Goal: Information Seeking & Learning: Understand process/instructions

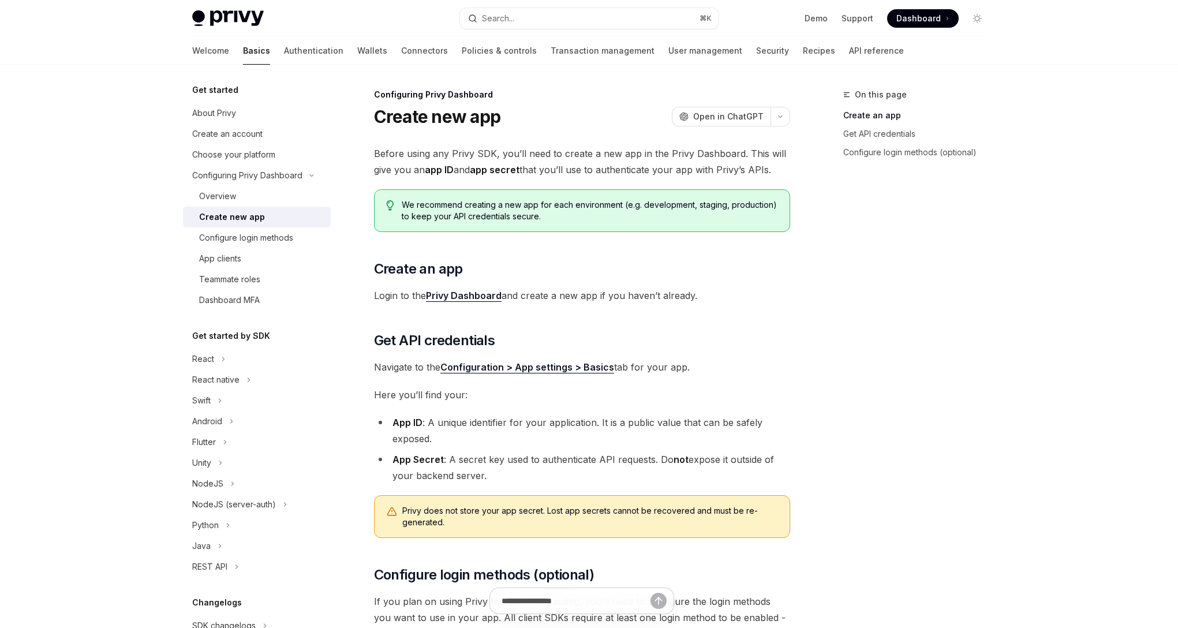
click at [936, 21] on span "Dashboard" at bounding box center [918, 19] width 44 height 12
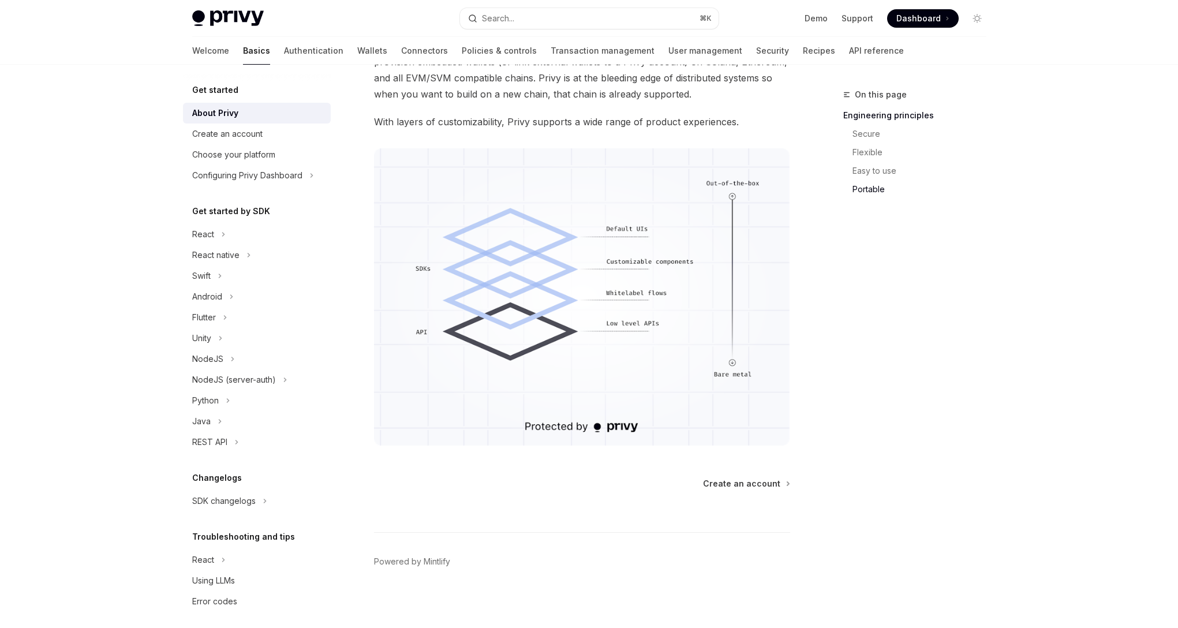
scroll to position [897, 0]
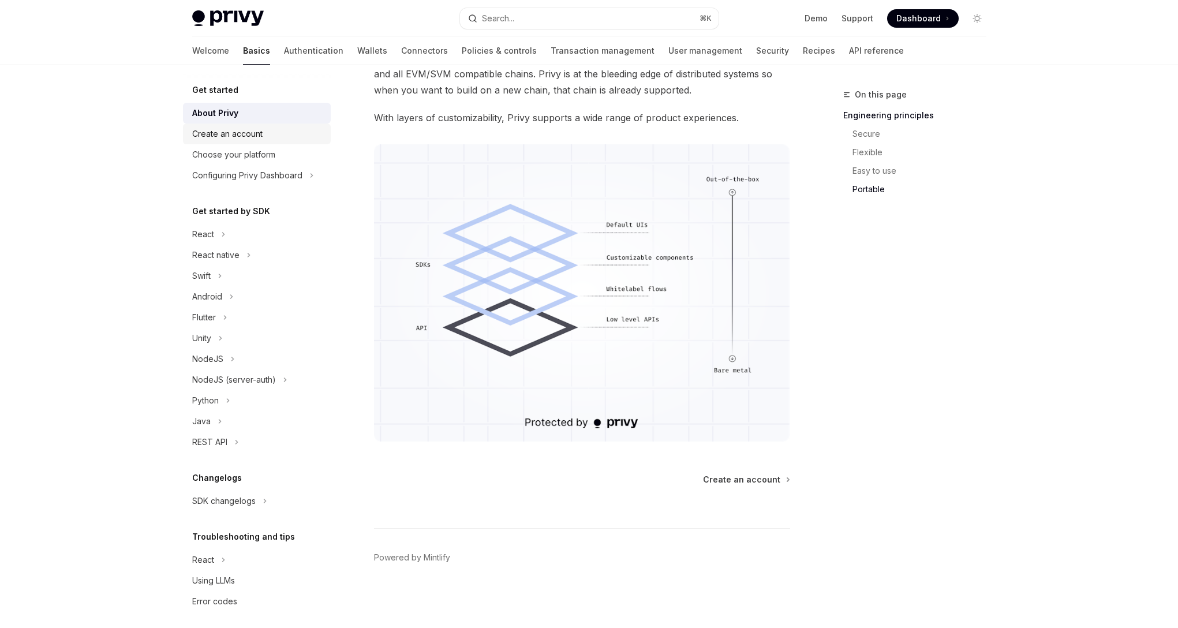
click at [293, 138] on div "Create an account" at bounding box center [258, 134] width 132 height 14
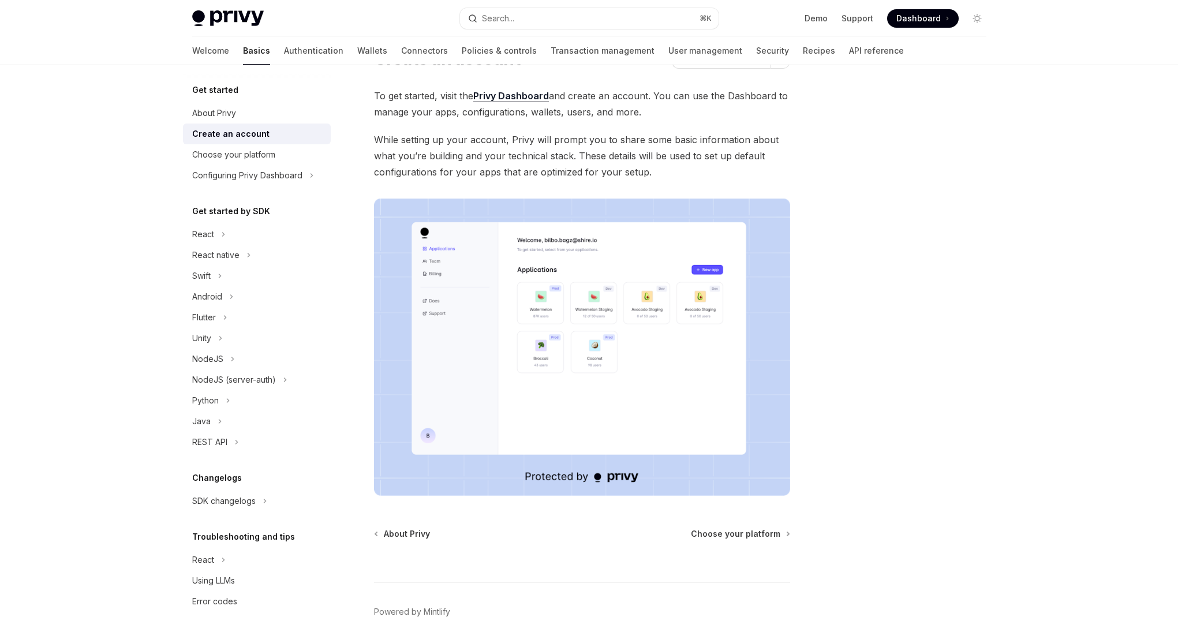
scroll to position [112, 0]
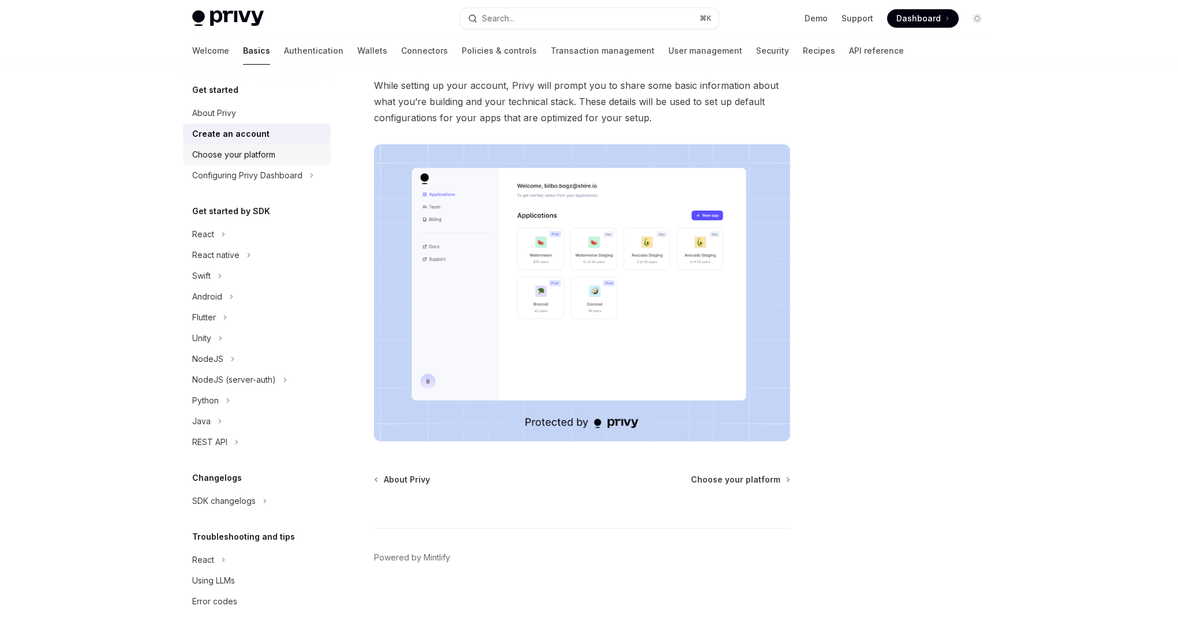
click at [289, 161] on div "Choose your platform" at bounding box center [258, 155] width 132 height 14
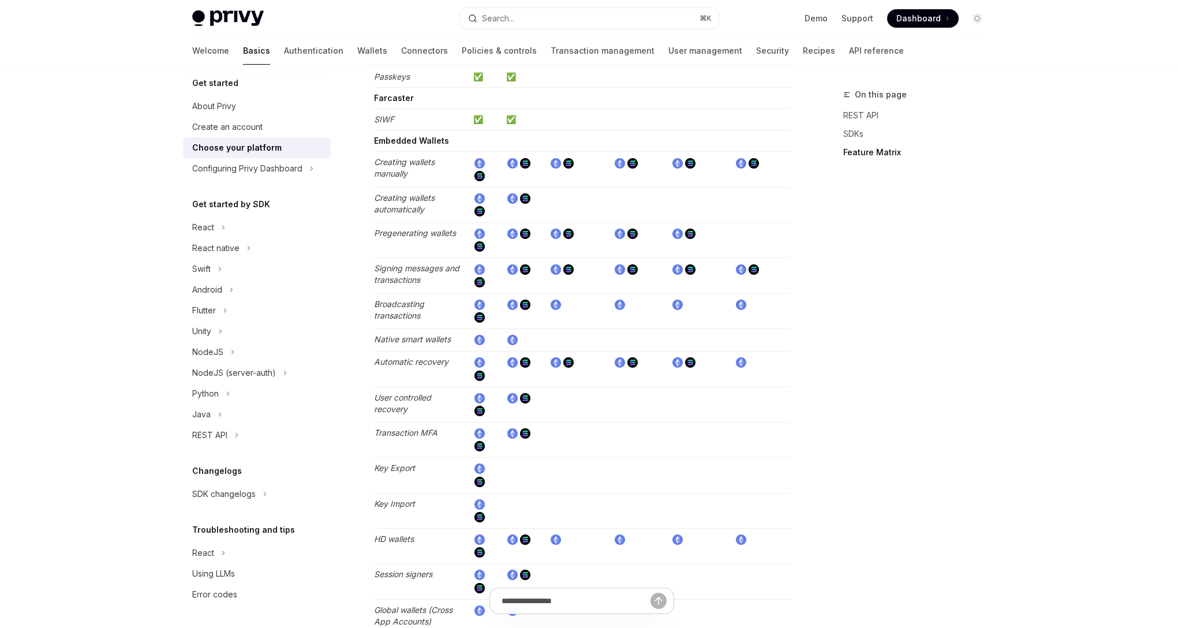
scroll to position [1806, 0]
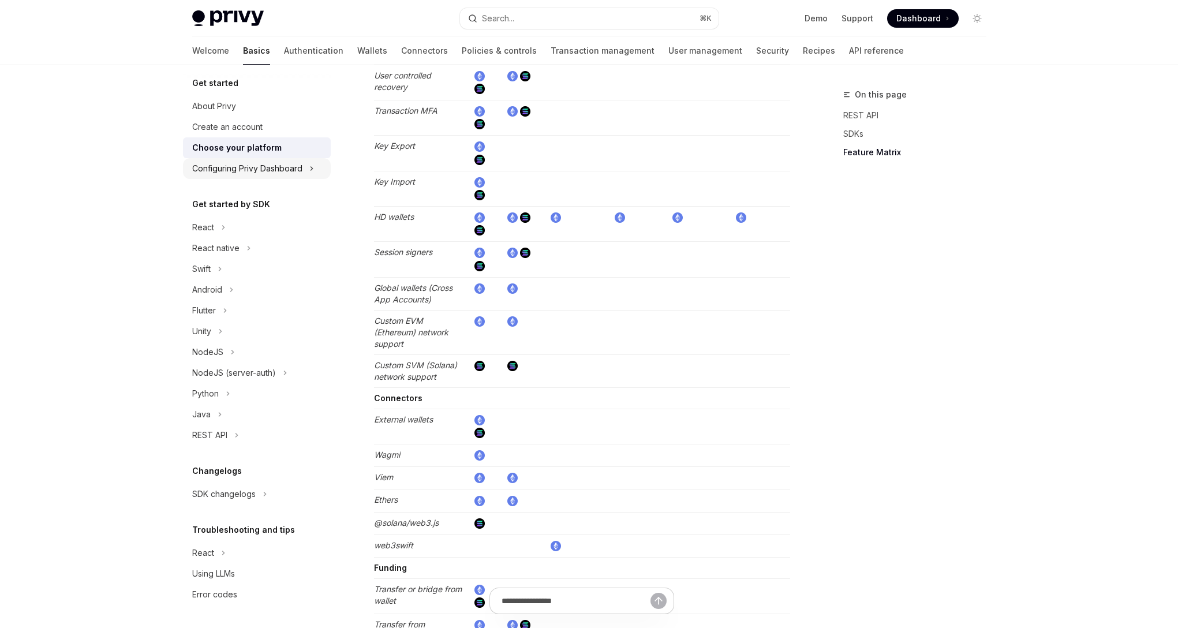
click at [267, 163] on div "Configuring Privy Dashboard" at bounding box center [247, 169] width 110 height 14
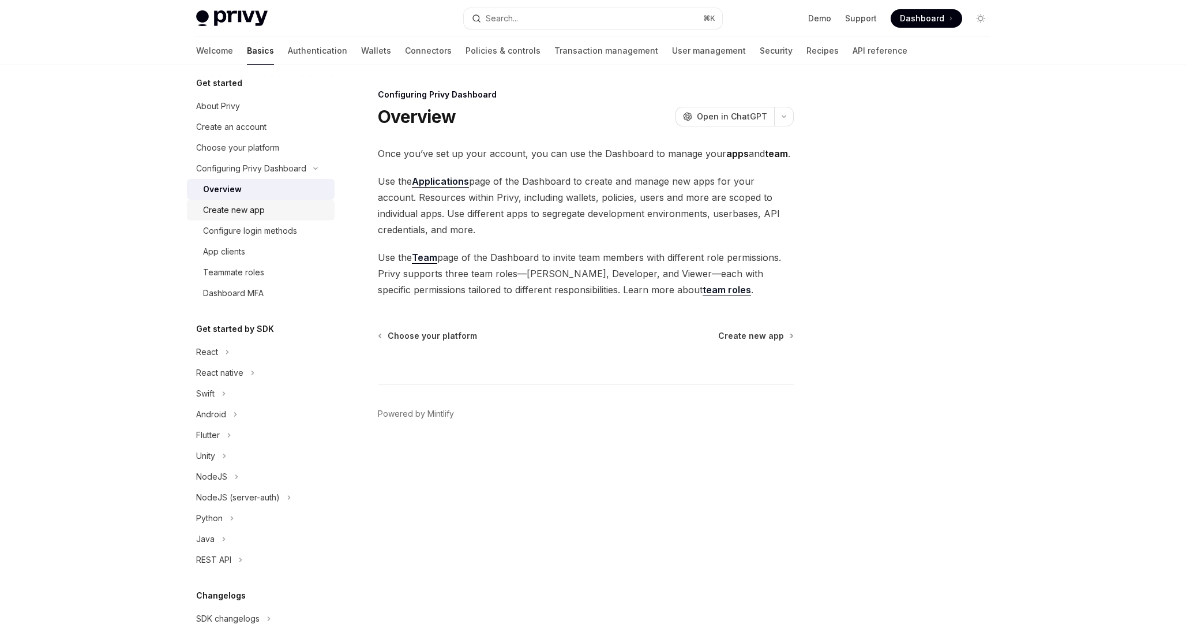
click at [284, 211] on div "Create new app" at bounding box center [265, 210] width 125 height 14
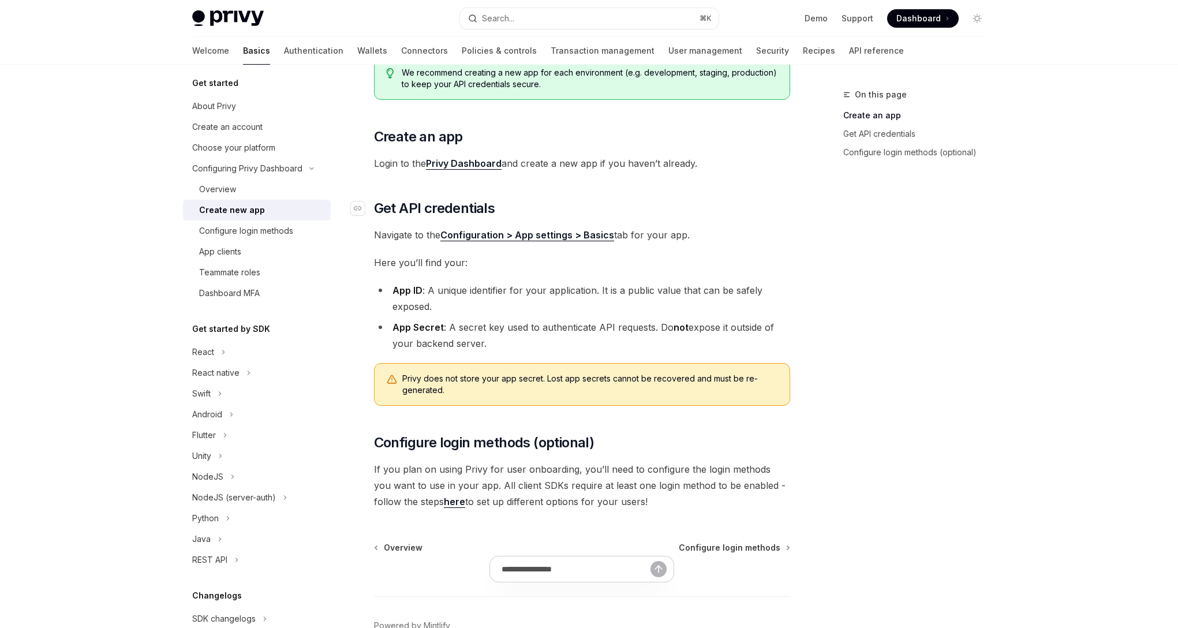
scroll to position [200, 0]
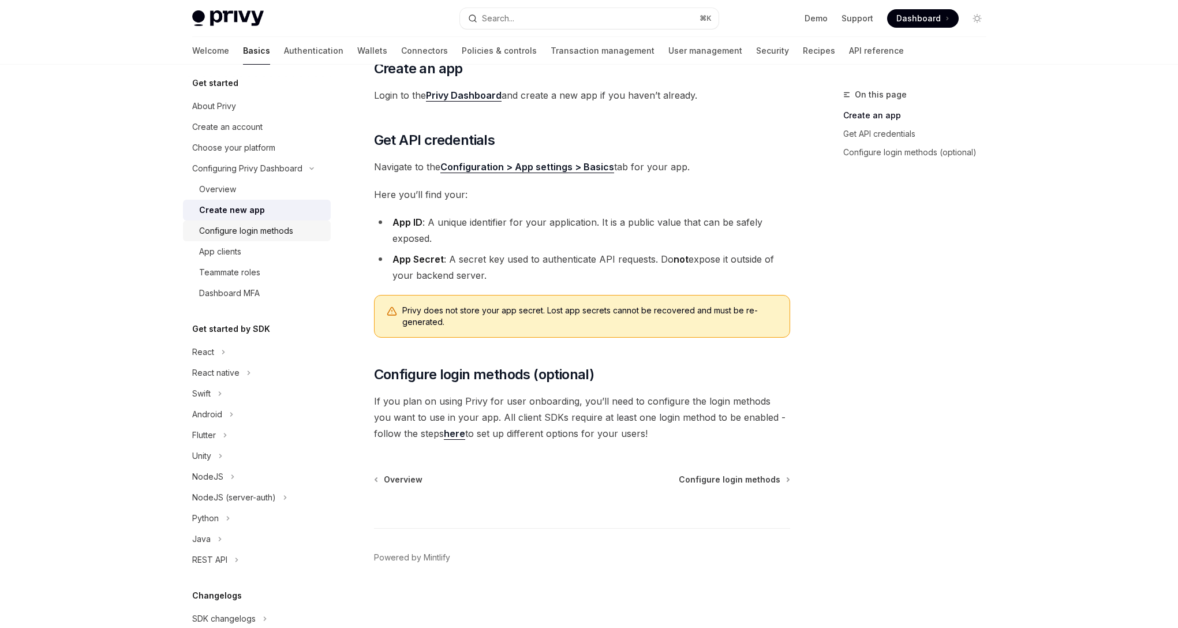
click at [269, 231] on div "Configure login methods" at bounding box center [246, 231] width 94 height 14
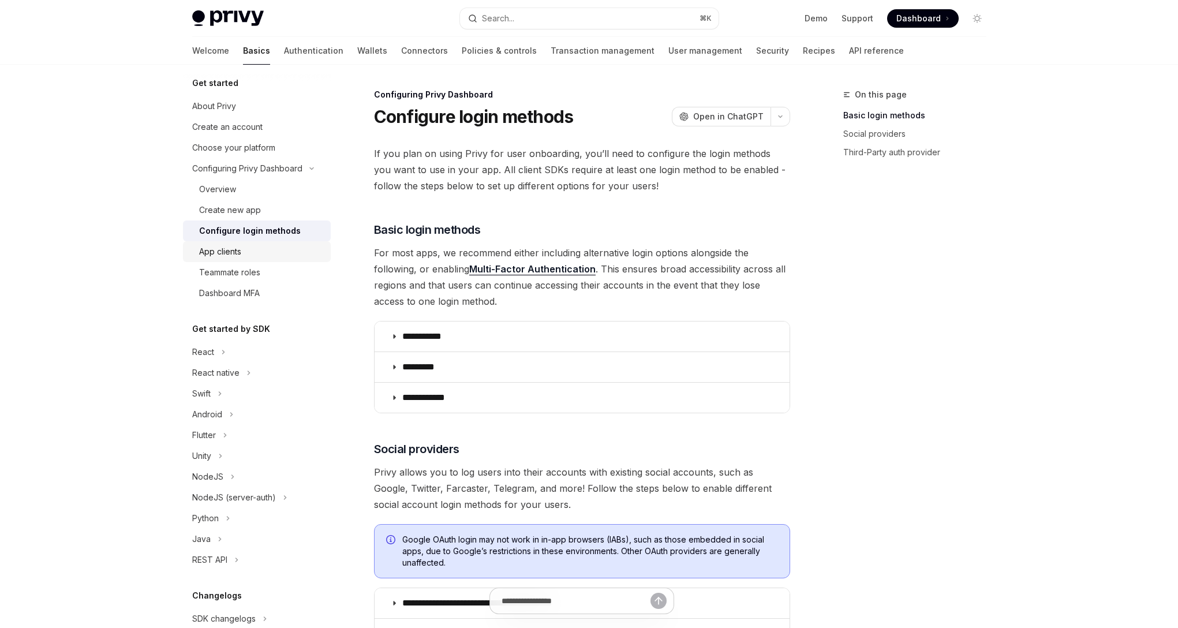
click at [269, 261] on link "App clients" at bounding box center [257, 251] width 148 height 21
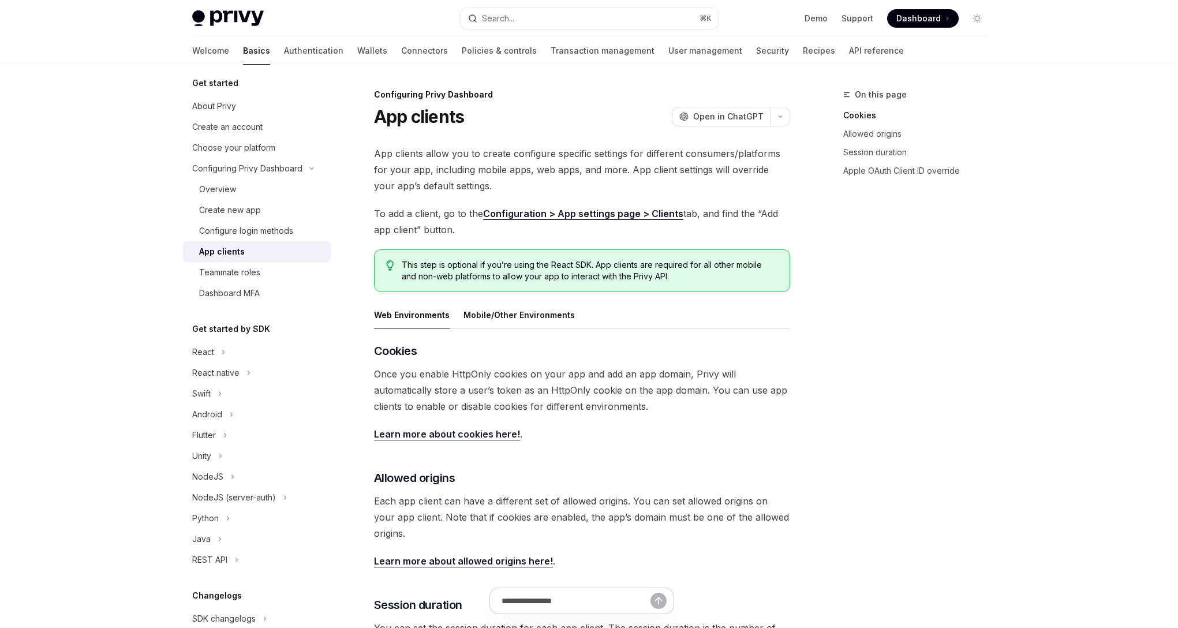
click at [417, 342] on div "Web Environments Mobile/Other Environments ​ Cookies Once you enable HttpOnly c…" at bounding box center [582, 534] width 416 height 466
click at [274, 231] on div "Configure login methods" at bounding box center [246, 231] width 94 height 14
type textarea "*"
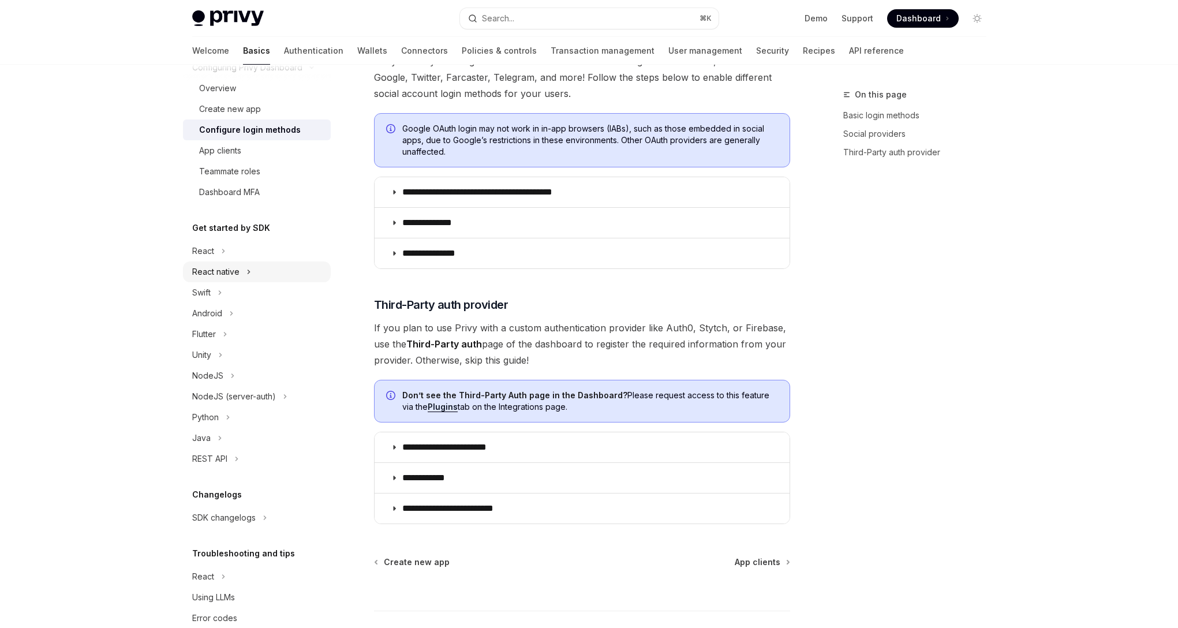
scroll to position [132, 0]
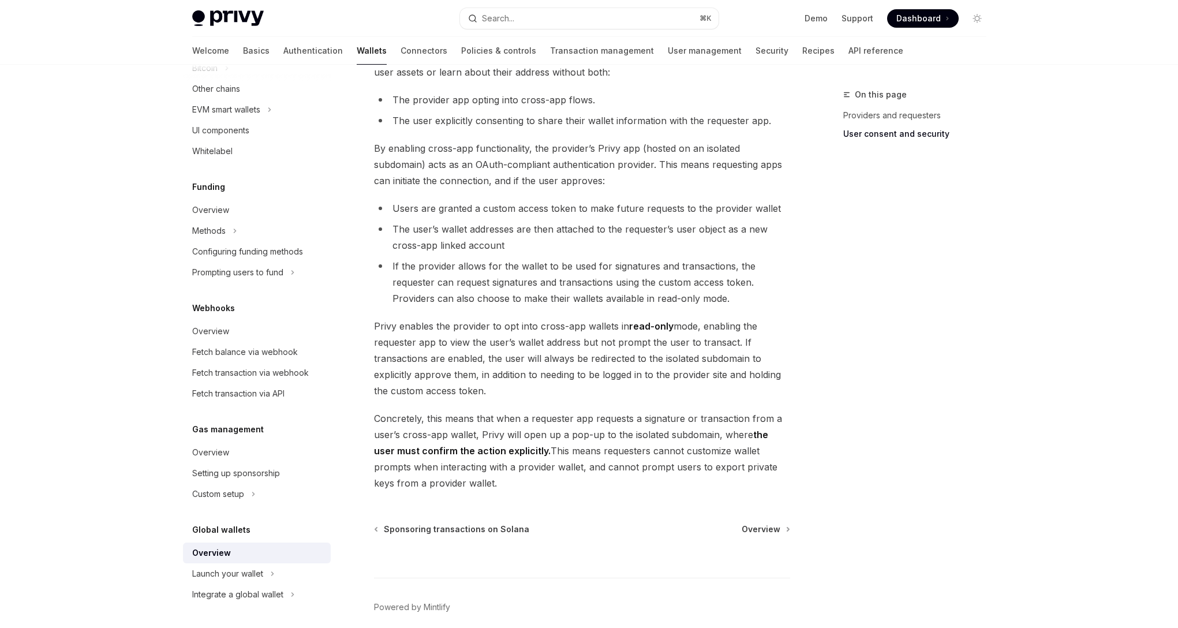
scroll to position [850, 0]
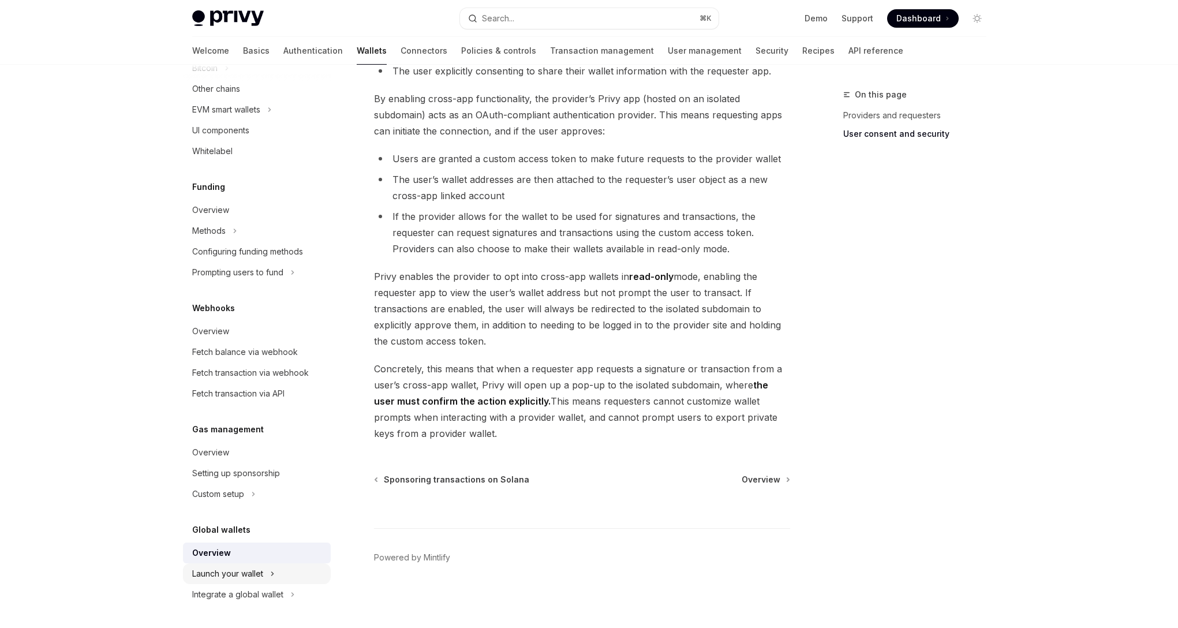
click at [248, 572] on div "Launch your wallet" at bounding box center [227, 574] width 71 height 14
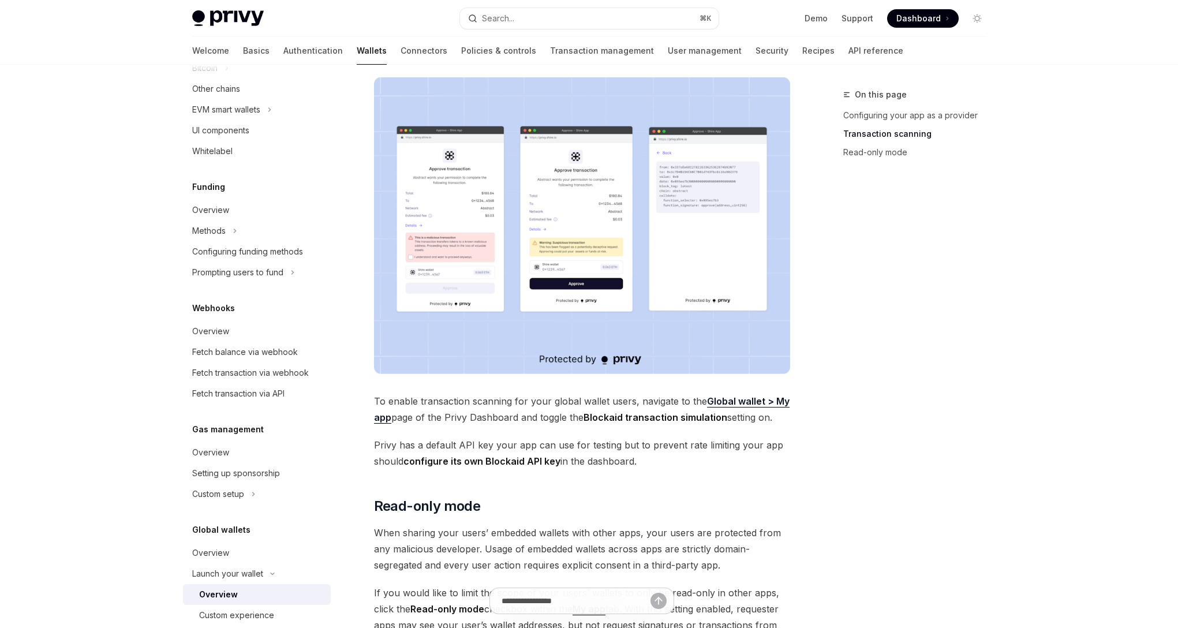
scroll to position [778, 0]
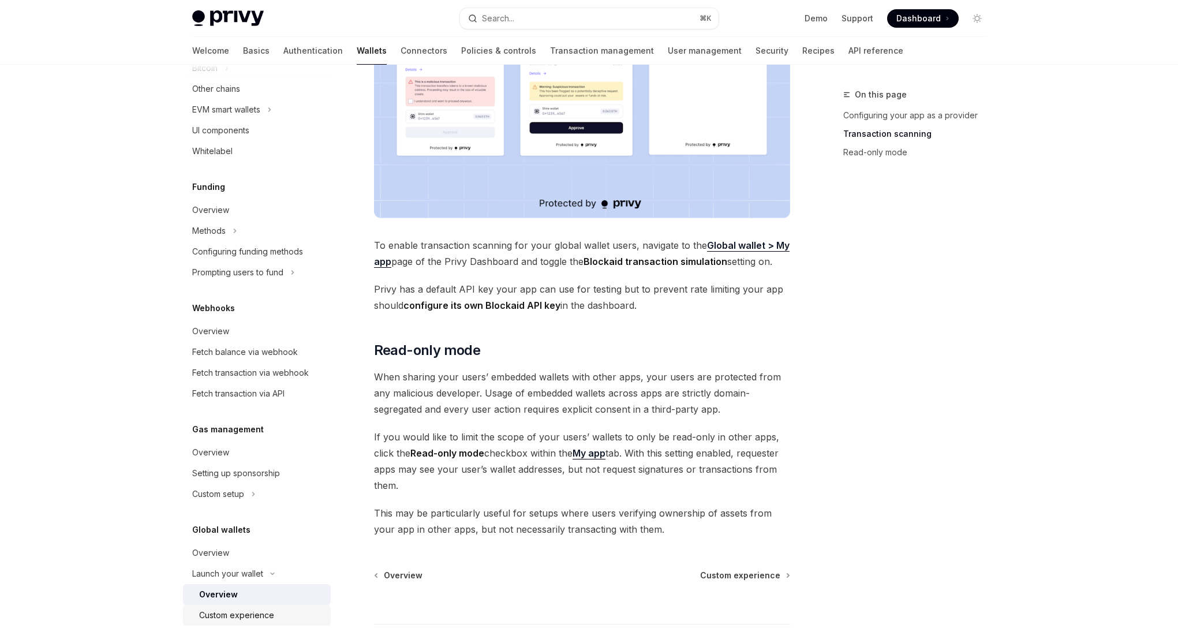
click at [253, 610] on div "Custom experience" at bounding box center [236, 615] width 75 height 14
type textarea "*"
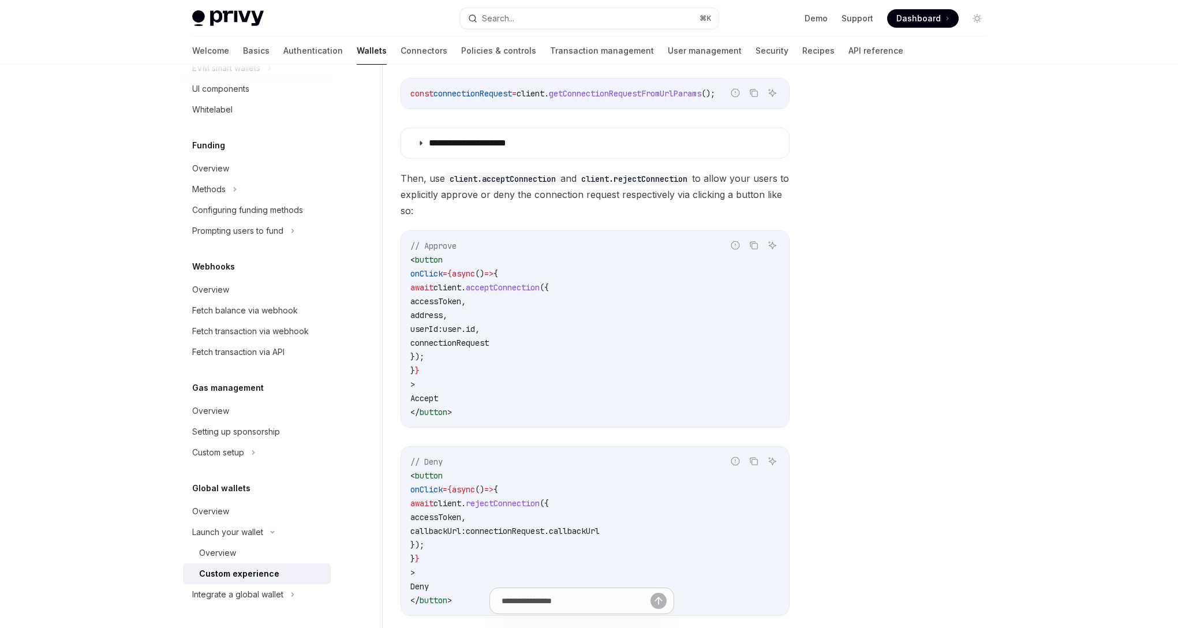
scroll to position [800, 0]
